Goal: Information Seeking & Learning: Learn about a topic

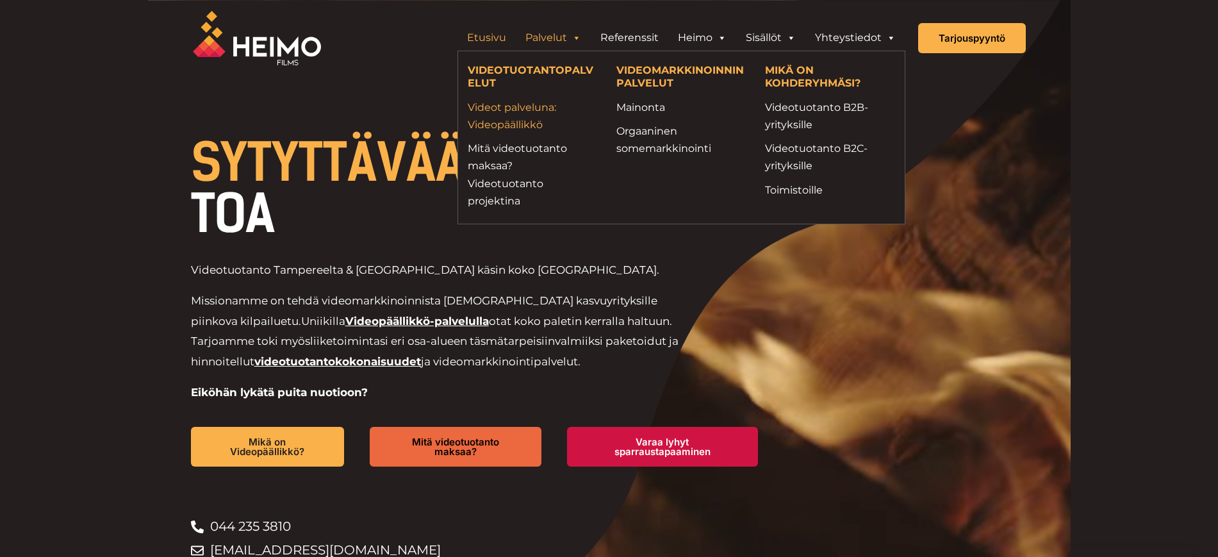
click at [496, 115] on link "Videot palveluna: Videopäällikkö" at bounding box center [532, 116] width 129 height 35
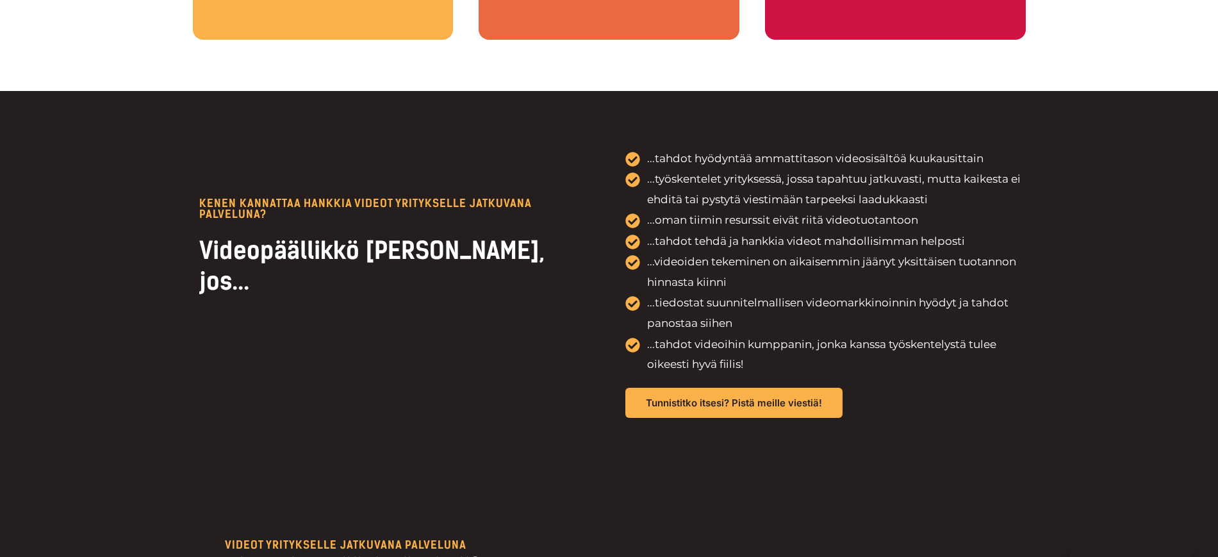
scroll to position [2883, 0]
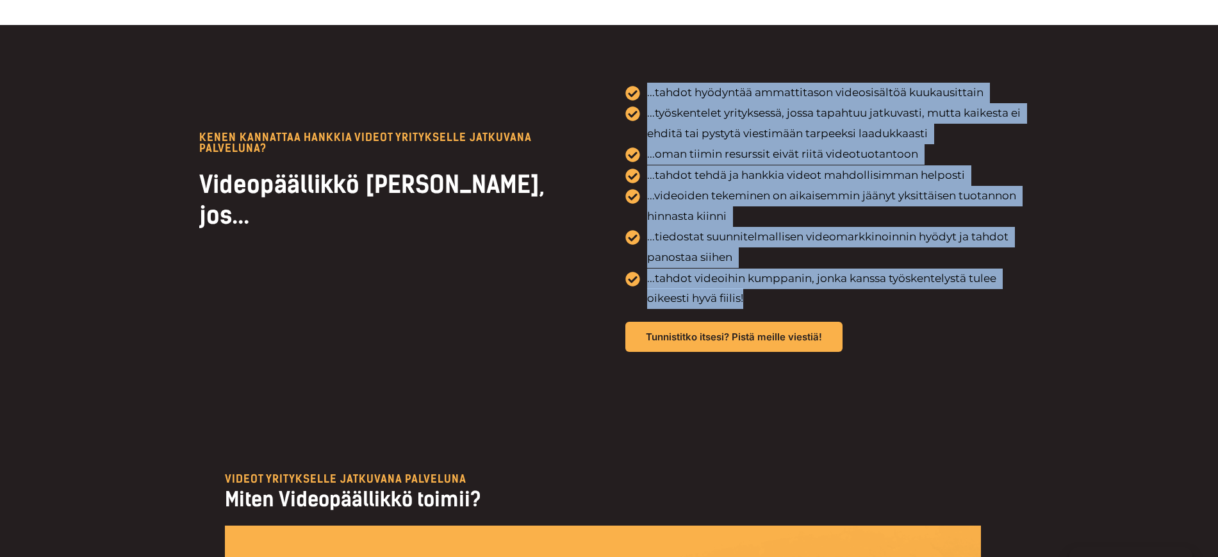
drag, startPoint x: 652, startPoint y: 96, endPoint x: 996, endPoint y: 283, distance: 391.0
click at [970, 287] on div "KENEN KANNATtAA HANKKIA VIDEOT YRITYKSELLE JATKUVANA PALVELUNA? Videopäällikkö …" at bounding box center [609, 217] width 833 height 384
click at [1086, 249] on div "KENEN KANNATtAA HANKKIA VIDEOT YRITYKSELLE JATKUVANA PALVELUNA? Videopäällikkö …" at bounding box center [609, 217] width 1218 height 384
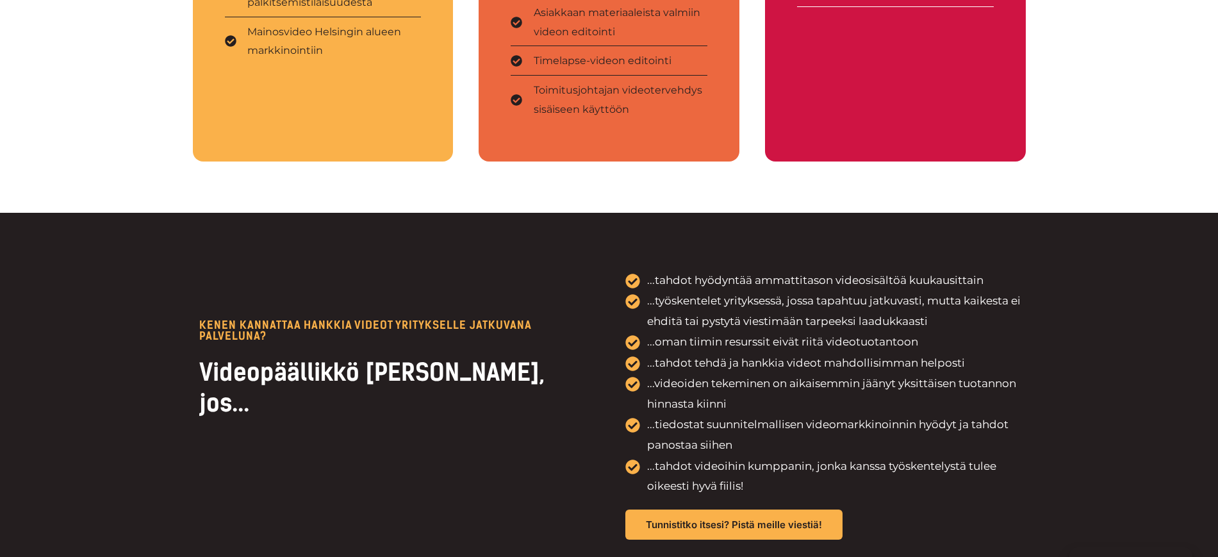
scroll to position [2723, 0]
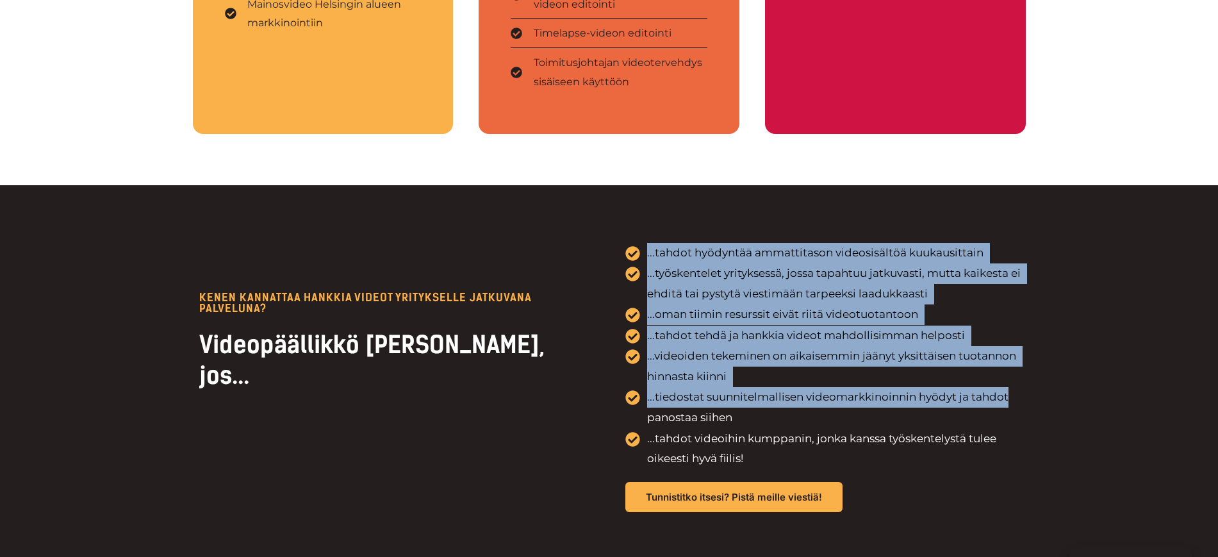
drag, startPoint x: 610, startPoint y: 251, endPoint x: 1061, endPoint y: 393, distance: 472.7
click at [1061, 393] on div "KENEN KANNATtAA HANKKIA VIDEOT YRITYKSELLE JATKUVANA PALVELUNA? Videopäällikkö …" at bounding box center [609, 377] width 1218 height 384
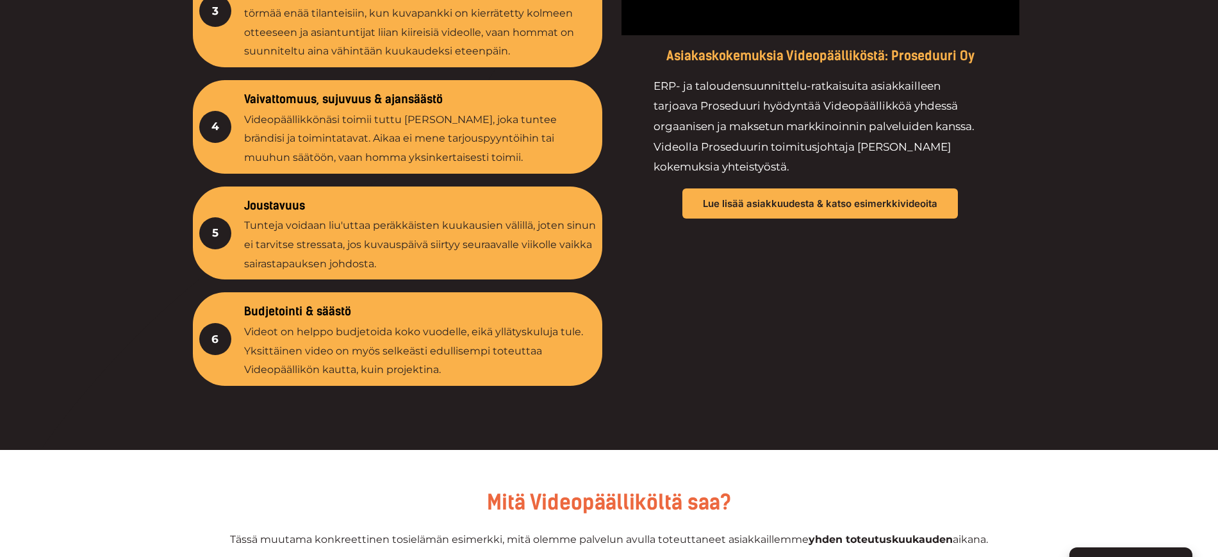
scroll to position [1281, 0]
